Goal: Task Accomplishment & Management: Complete application form

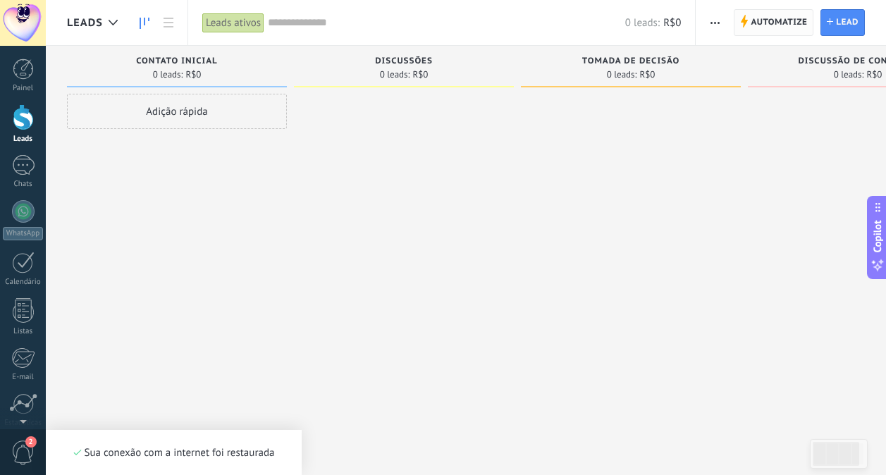
click at [748, 23] on span "Automatize Automatize" at bounding box center [774, 22] width 80 height 27
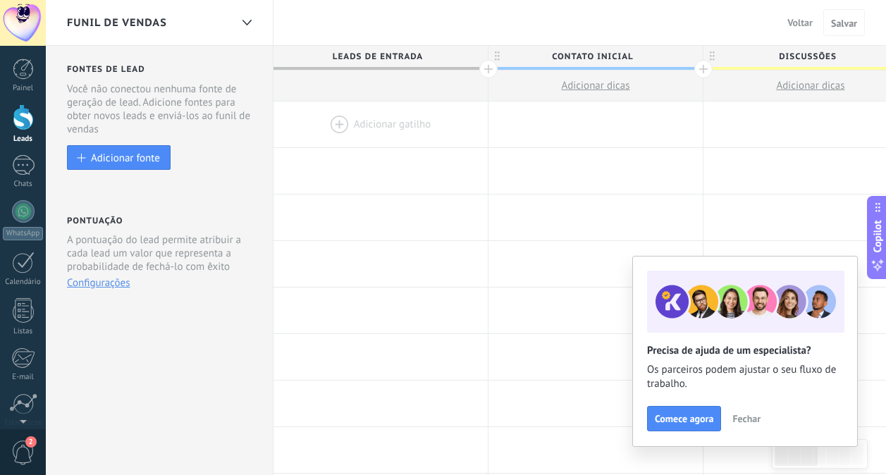
click at [751, 423] on span "Fechar" at bounding box center [747, 419] width 28 height 10
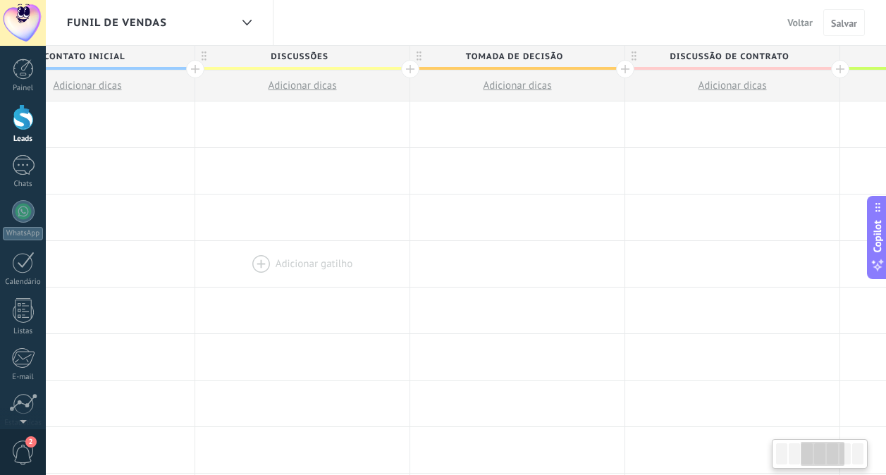
drag, startPoint x: 775, startPoint y: 244, endPoint x: 267, endPoint y: 266, distance: 508.9
click at [267, 266] on div at bounding box center [302, 264] width 214 height 46
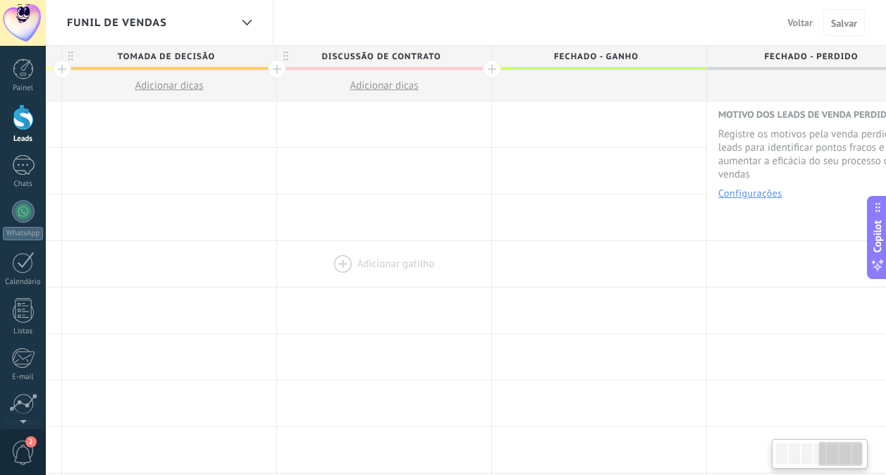
drag, startPoint x: 683, startPoint y: 249, endPoint x: 335, endPoint y: 255, distance: 348.4
click at [335, 255] on div at bounding box center [384, 264] width 214 height 46
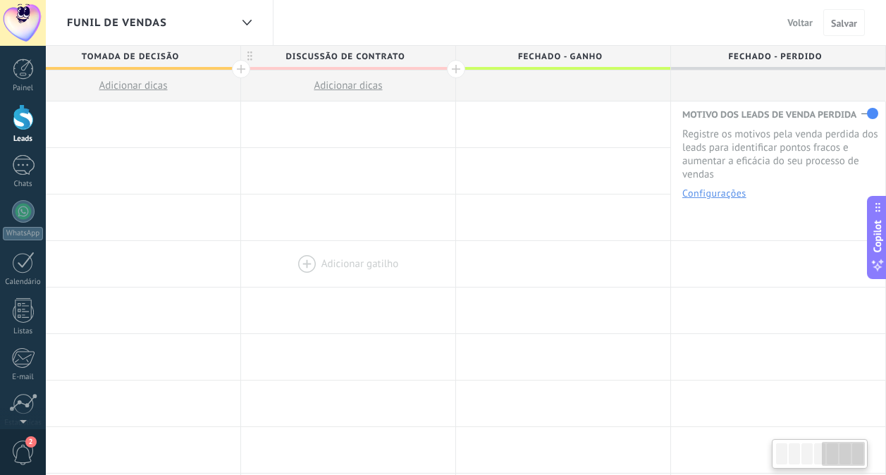
drag, startPoint x: 574, startPoint y: 245, endPoint x: 264, endPoint y: 269, distance: 310.6
click at [264, 269] on div "Adicionar gatilho Adicionar gatilho Adicionar gatilho Adicionar gatilho Adicion…" at bounding box center [134, 264] width 1506 height 47
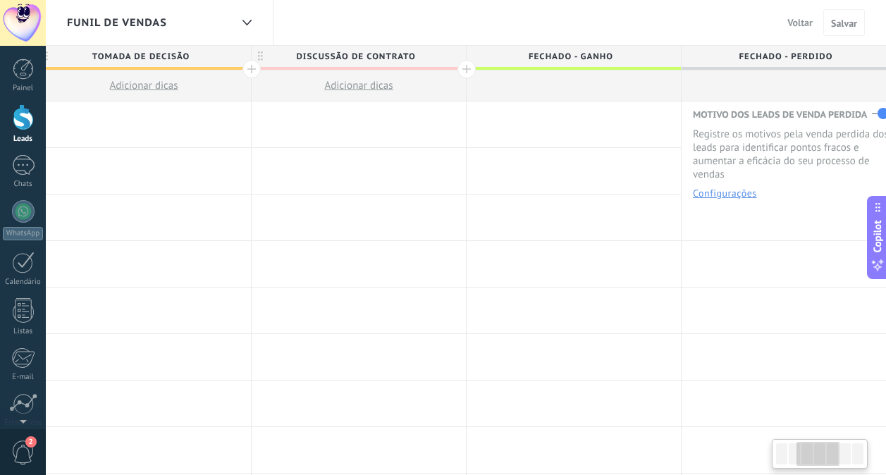
scroll to position [0, 410]
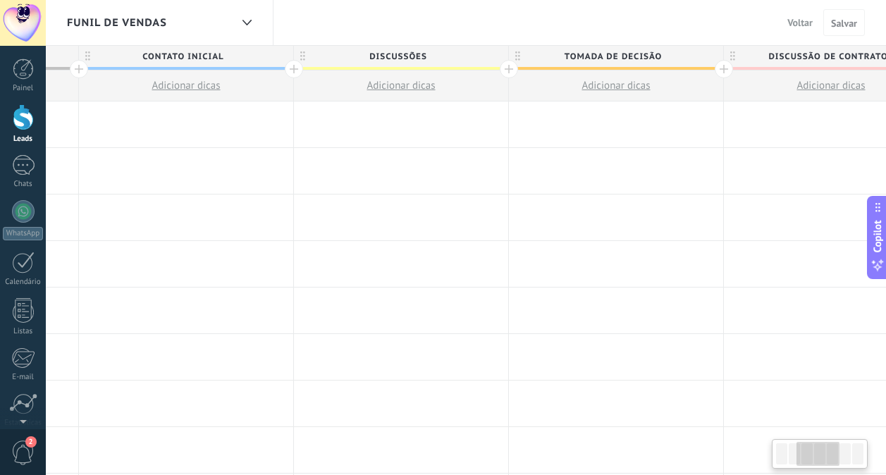
drag, startPoint x: 390, startPoint y: 196, endPoint x: 899, endPoint y: 214, distance: 509.5
click at [886, 214] on html ".abecls-1,.abecls-2{fill-rule:evenodd}.abecls-2{fill:#fff} .abhcls-1{fill:none}…" at bounding box center [443, 237] width 886 height 475
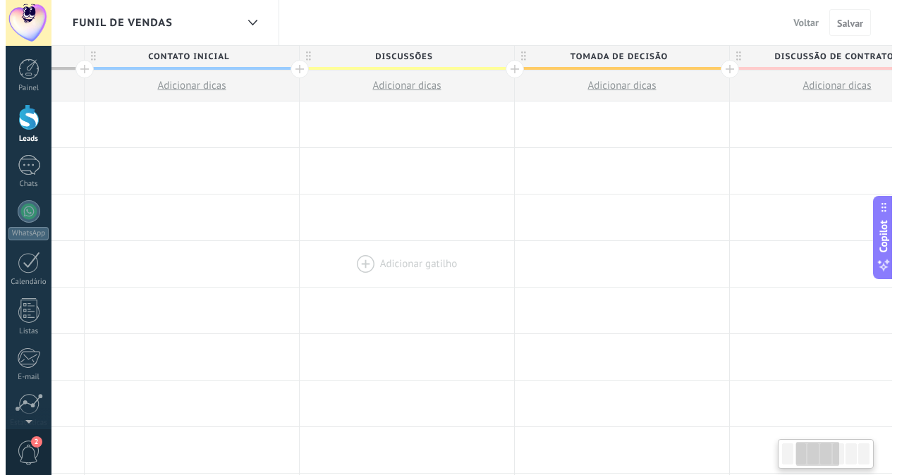
scroll to position [0, 0]
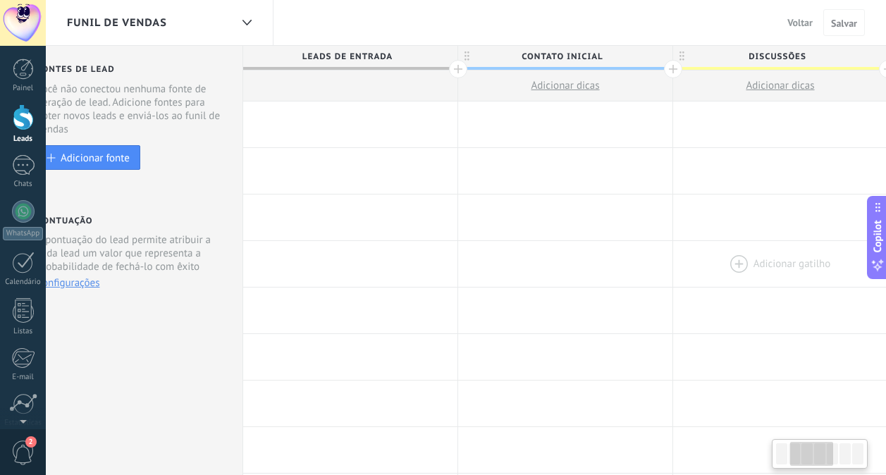
drag, startPoint x: 380, startPoint y: 194, endPoint x: 760, endPoint y: 265, distance: 386.0
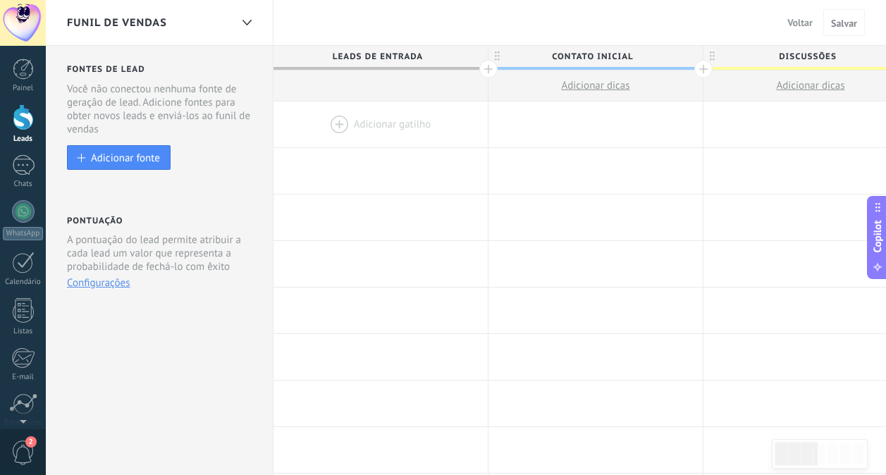
click at [796, 20] on span "Voltar" at bounding box center [800, 22] width 25 height 13
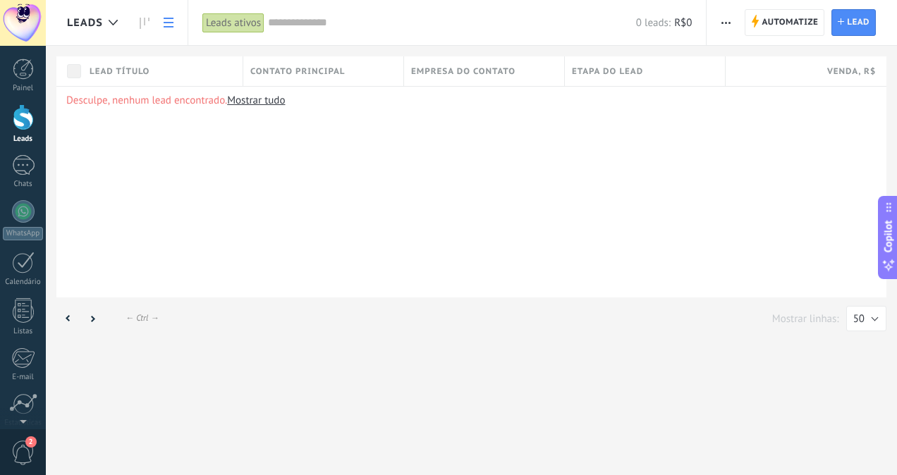
click at [846, 6] on div "Automatize Nova transmissão Editar funil de vendas Imprimir Importar Exportar L…" at bounding box center [802, 22] width 190 height 45
click at [849, 24] on span "Lead" at bounding box center [858, 22] width 23 height 25
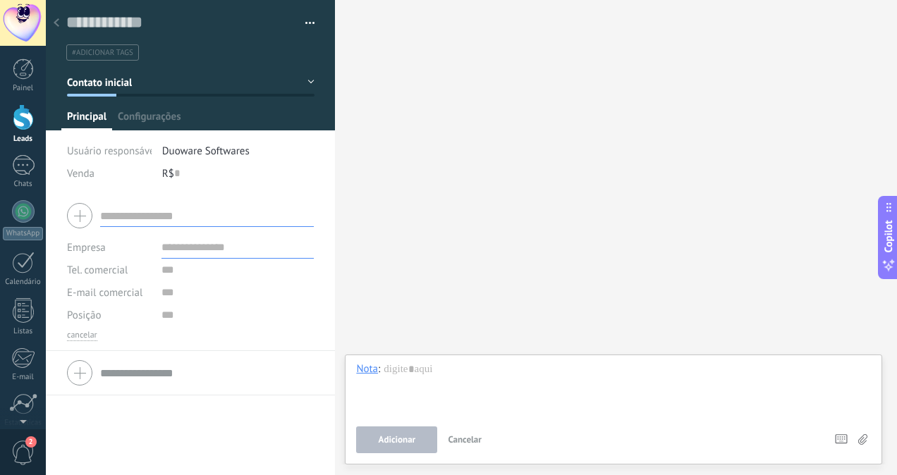
click at [183, 159] on li "Duoware Softwares" at bounding box center [238, 151] width 153 height 23
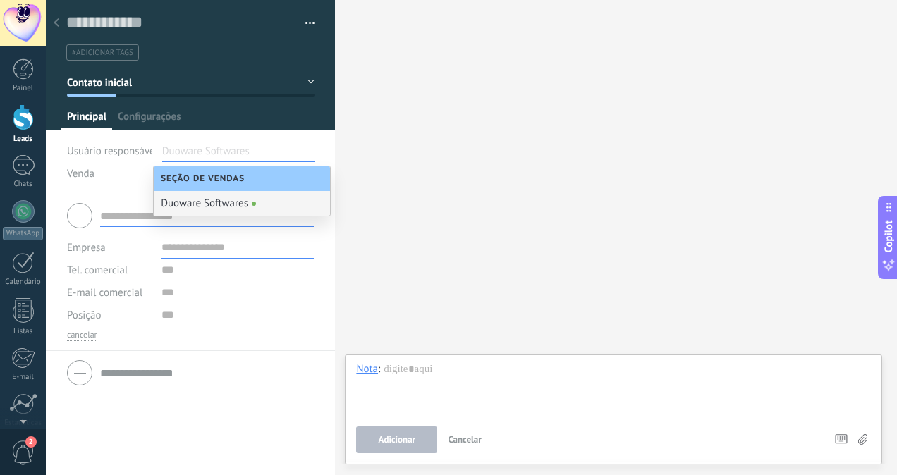
click at [183, 157] on input "text" at bounding box center [197, 151] width 71 height 23
click at [131, 146] on span "Usuário responsável" at bounding box center [112, 151] width 91 height 13
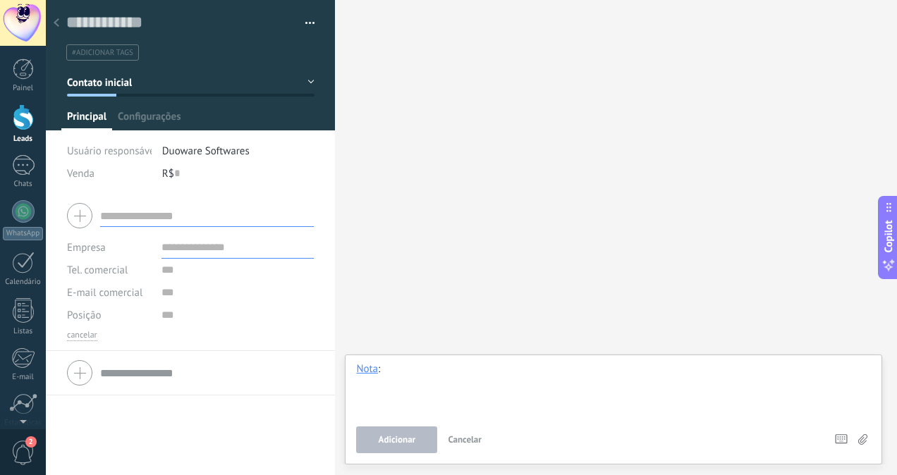
click at [452, 382] on div at bounding box center [613, 389] width 515 height 54
click at [140, 120] on span "Configurações" at bounding box center [149, 120] width 63 height 20
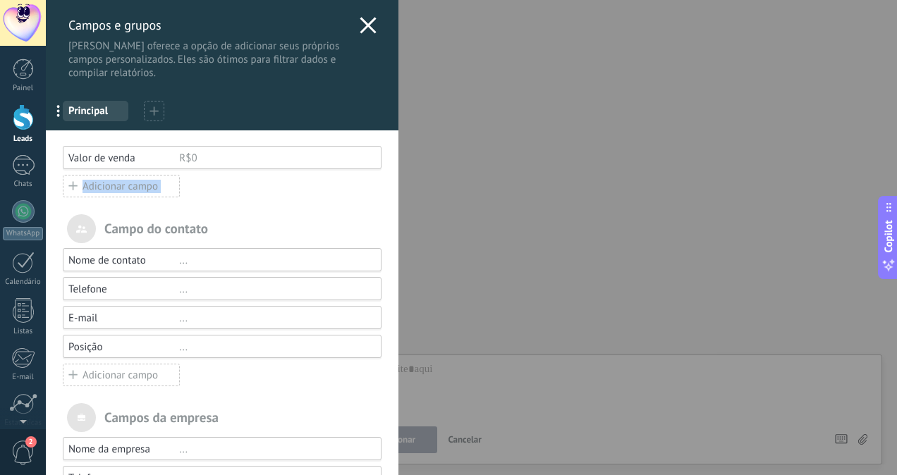
drag, startPoint x: 239, startPoint y: 223, endPoint x: 239, endPoint y: 170, distance: 52.9
click at [239, 170] on div "Você atingiu o limite de campos personalizados no plano Período de teste. Valor…" at bounding box center [222, 380] width 353 height 500
click at [128, 381] on div "Adicionar campo" at bounding box center [121, 375] width 117 height 23
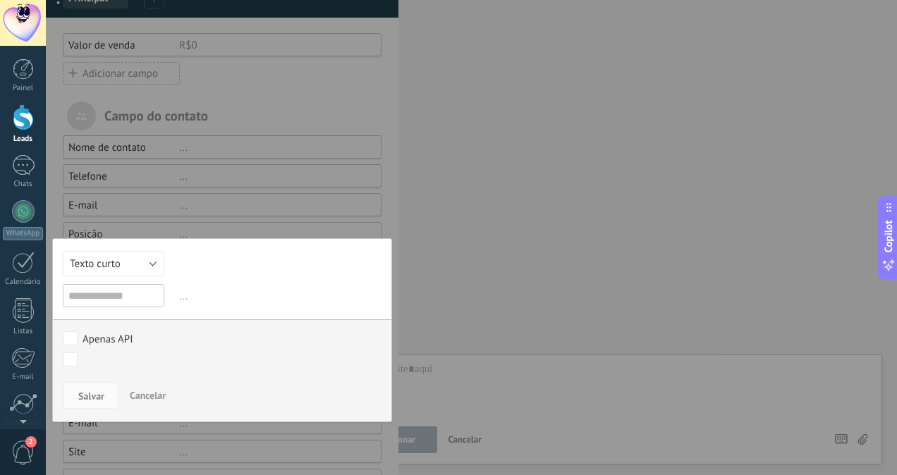
scroll to position [116, 0]
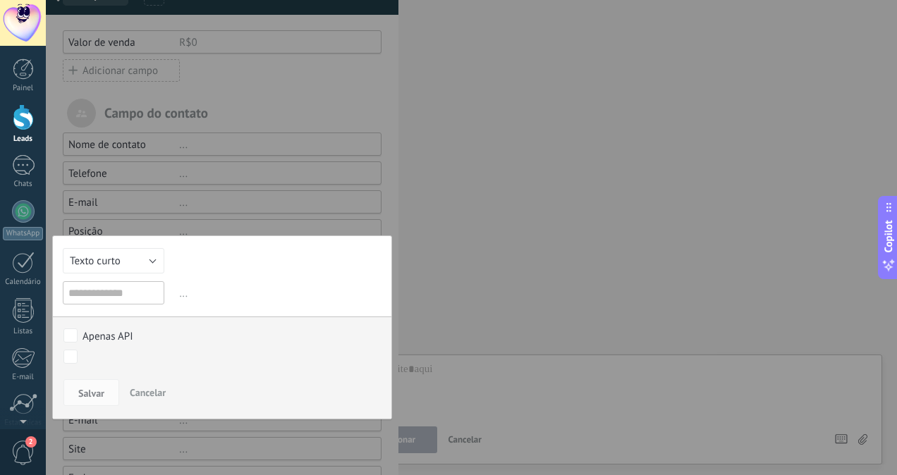
click at [118, 294] on input "text" at bounding box center [114, 292] width 102 height 23
click at [140, 264] on button "Texto curto" at bounding box center [114, 260] width 102 height 25
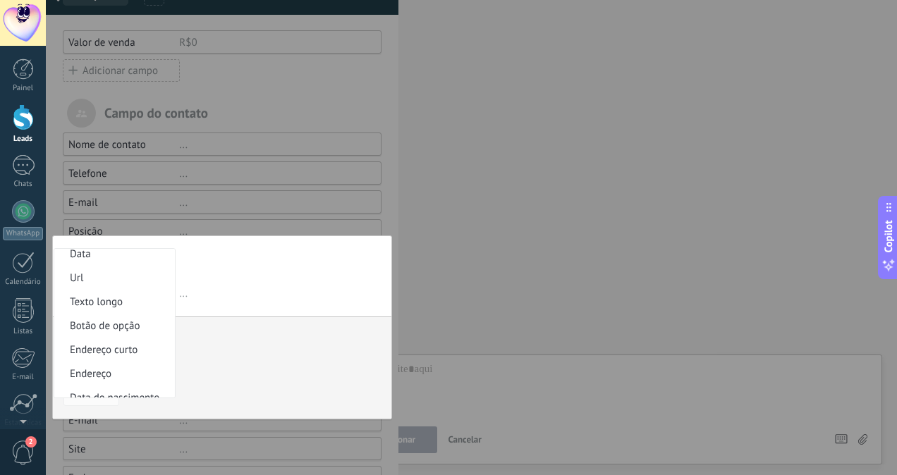
scroll to position [238, 0]
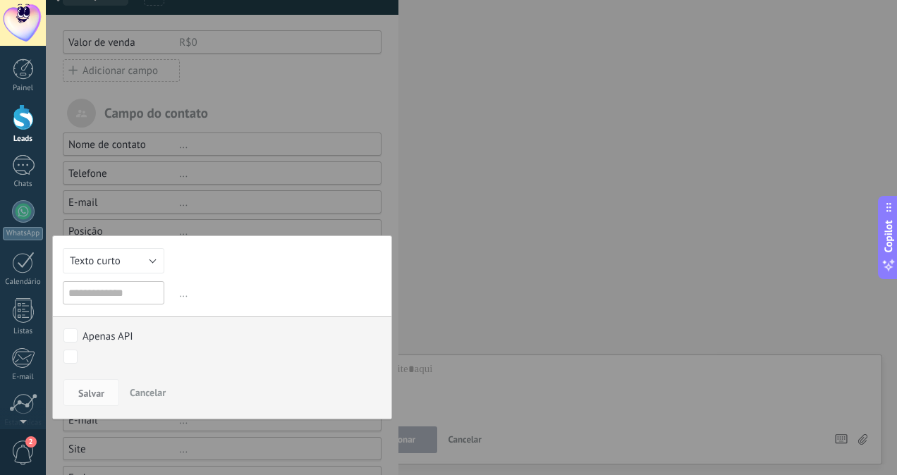
click at [204, 135] on div at bounding box center [222, 213] width 353 height 659
